Goal: Information Seeking & Learning: Learn about a topic

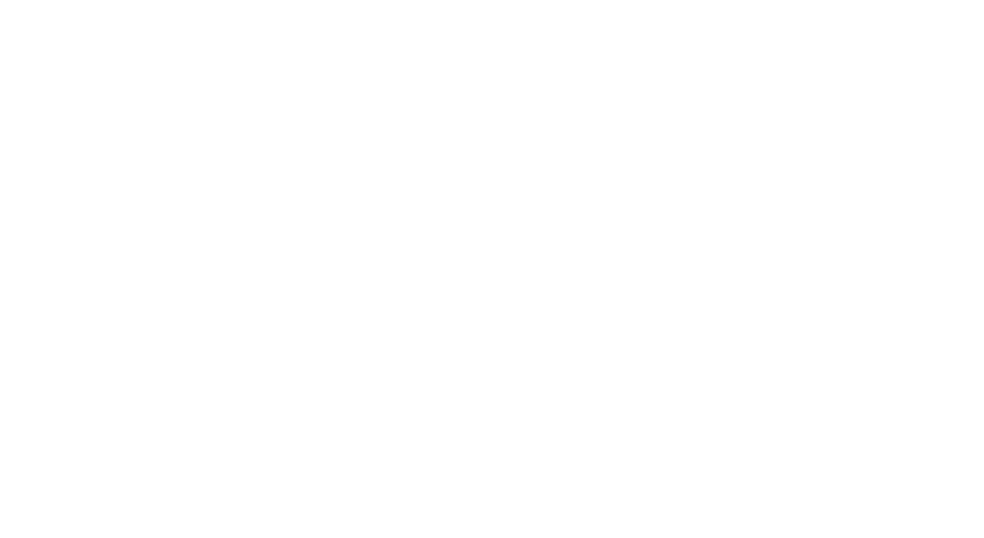
click at [425, 282] on div at bounding box center [492, 269] width 984 height 538
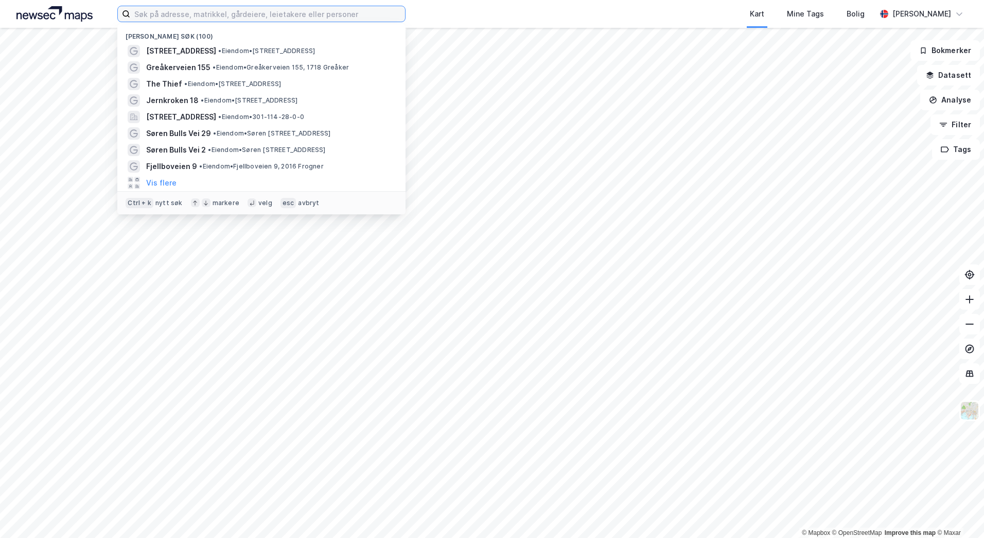
click at [222, 17] on input at bounding box center [267, 13] width 275 height 15
paste input "Erling [STREET_ADDRESS]"
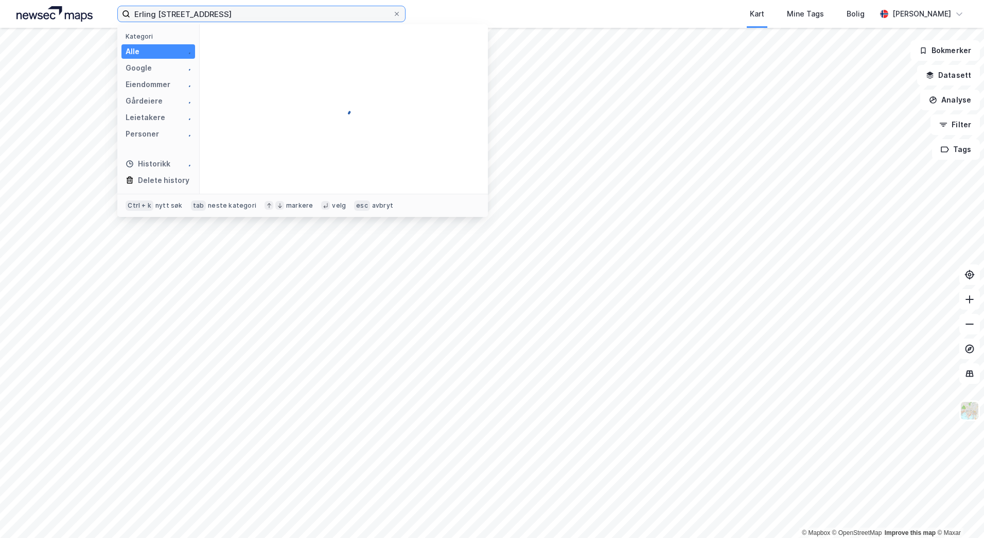
type input "Erling [STREET_ADDRESS]"
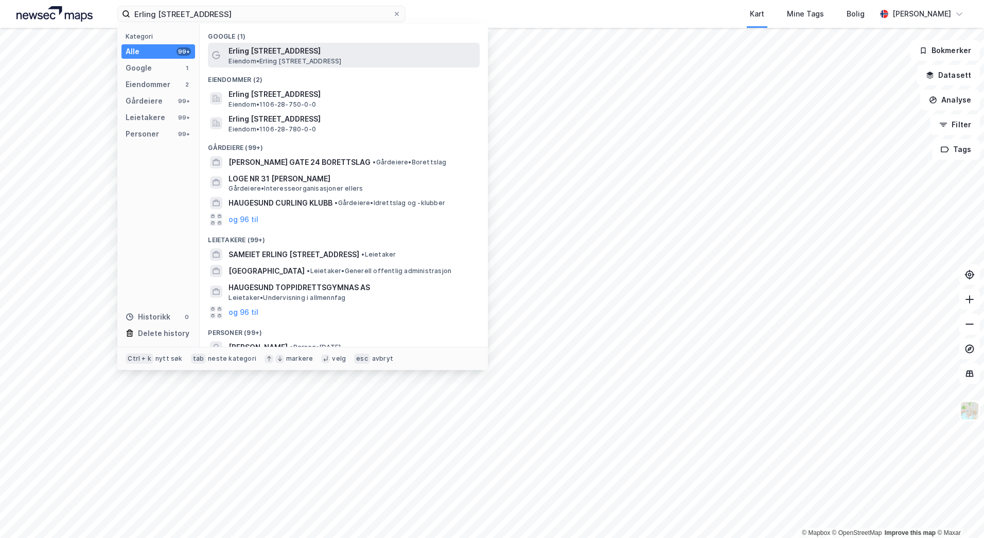
click at [310, 66] on div "Erling [STREET_ADDRESS] • [STREET_ADDRESS]" at bounding box center [344, 55] width 272 height 25
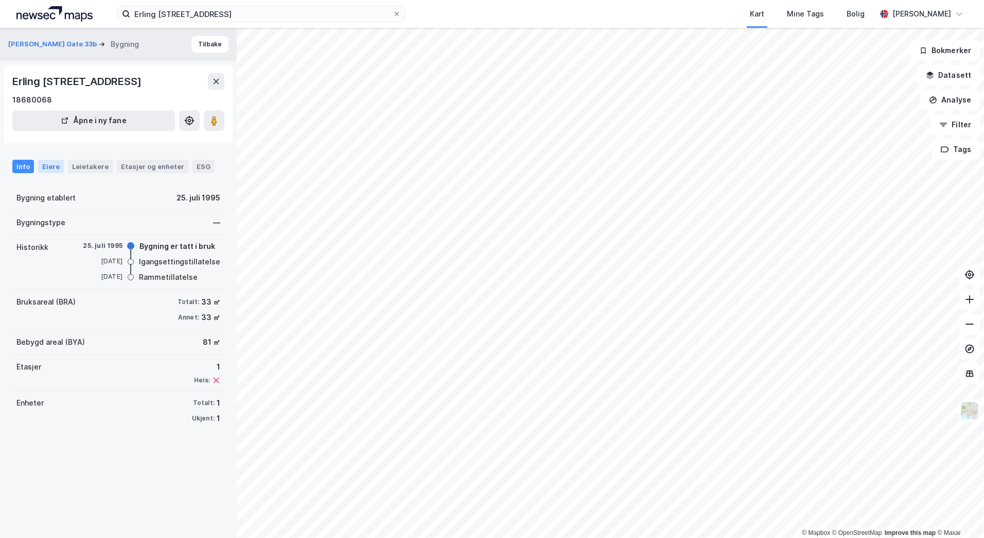
click at [56, 173] on div "Eiere" at bounding box center [51, 166] width 26 height 13
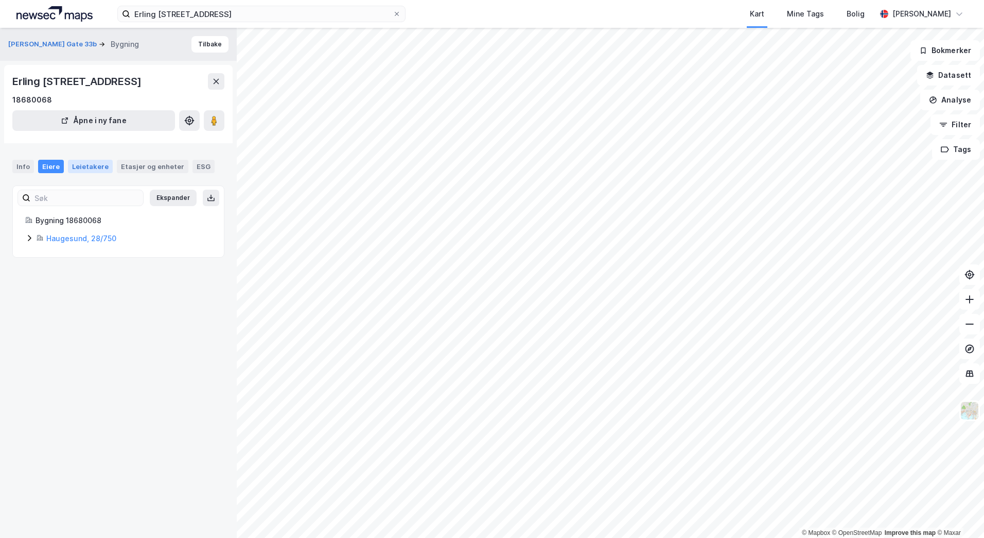
click at [105, 173] on div "Leietakere" at bounding box center [90, 166] width 45 height 13
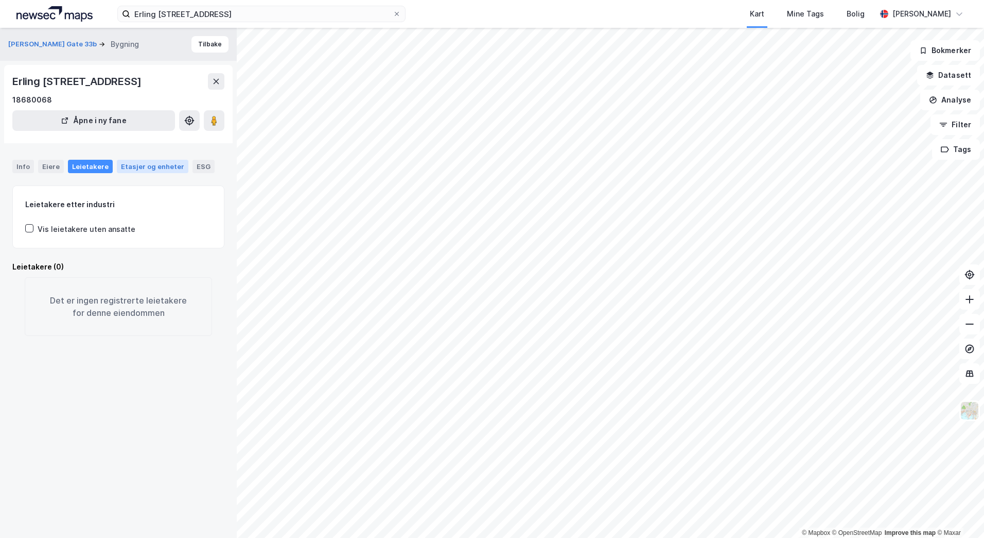
click at [151, 171] on div "Etasjer og enheter" at bounding box center [152, 166] width 63 height 9
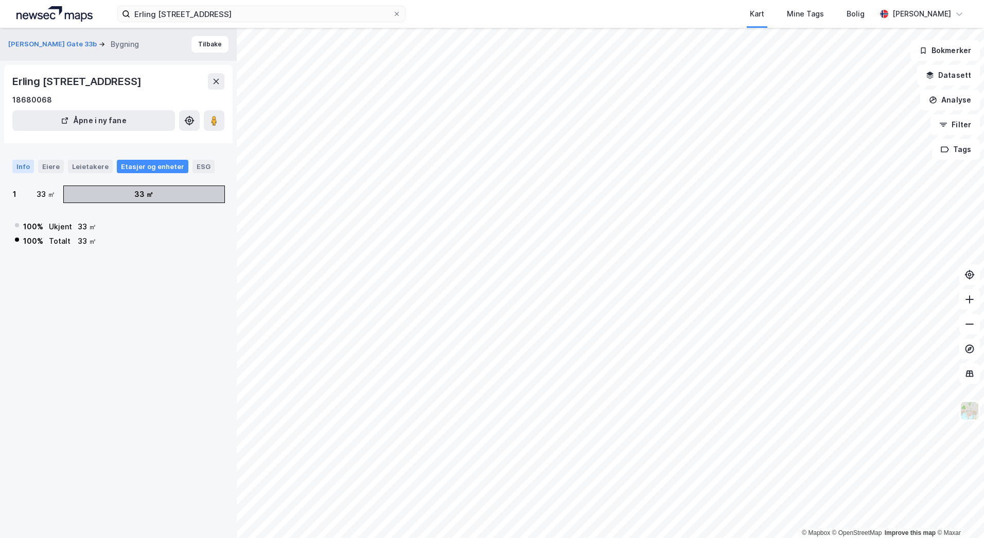
click at [23, 173] on div "Info" at bounding box center [23, 166] width 22 height 13
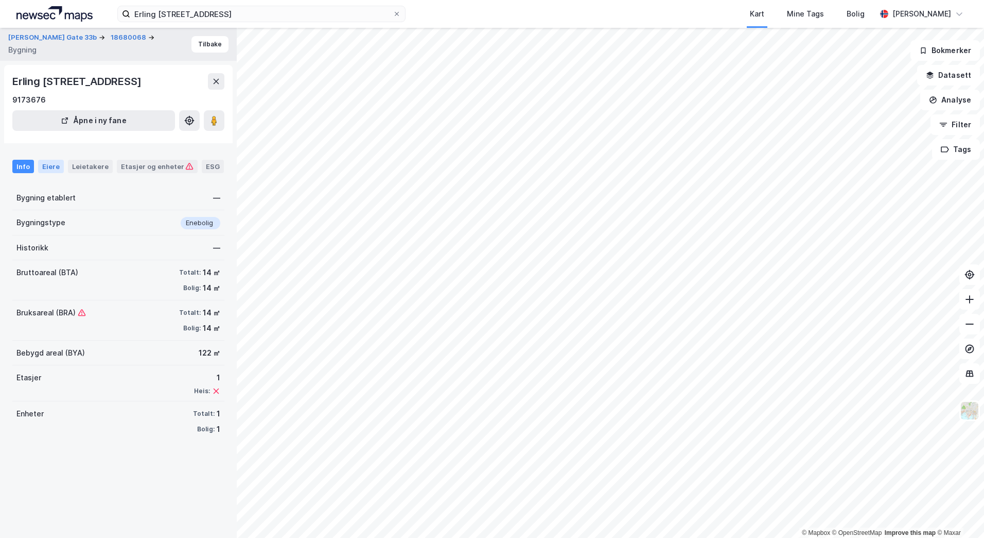
click at [59, 173] on div "Eiere" at bounding box center [51, 166] width 26 height 13
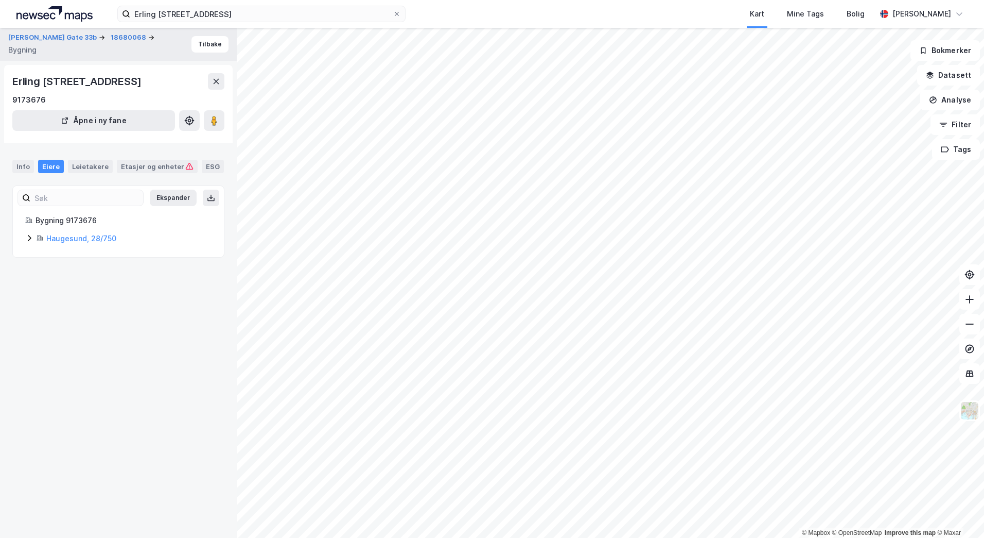
click at [163, 350] on div "[PERSON_NAME] Gate 33b 18680068 Bygning Tilbake Erling [STREET_ADDRESS] i ny fa…" at bounding box center [118, 283] width 237 height 510
click at [77, 378] on div "[PERSON_NAME] Gate 33b 18680068 Bygning Tilbake Erling [STREET_ADDRESS] i ny fa…" at bounding box center [118, 283] width 237 height 510
click at [125, 384] on div "[PERSON_NAME] Gate 33b 18680068 Bygning Tilbake Erling [STREET_ADDRESS] i ny fa…" at bounding box center [118, 283] width 237 height 510
